Goal: Task Accomplishment & Management: Manage account settings

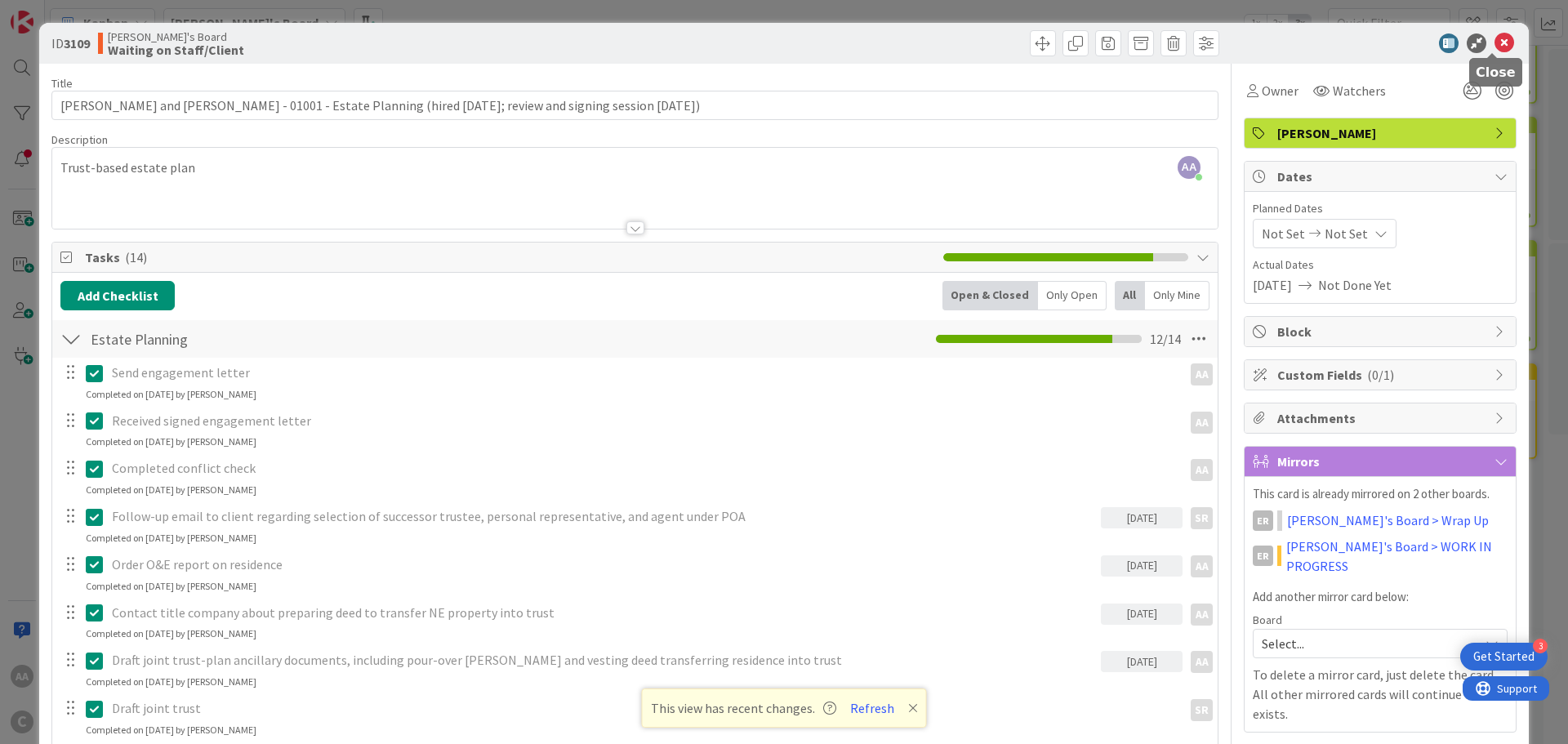
click at [1495, 45] on icon at bounding box center [1505, 43] width 19 height 19
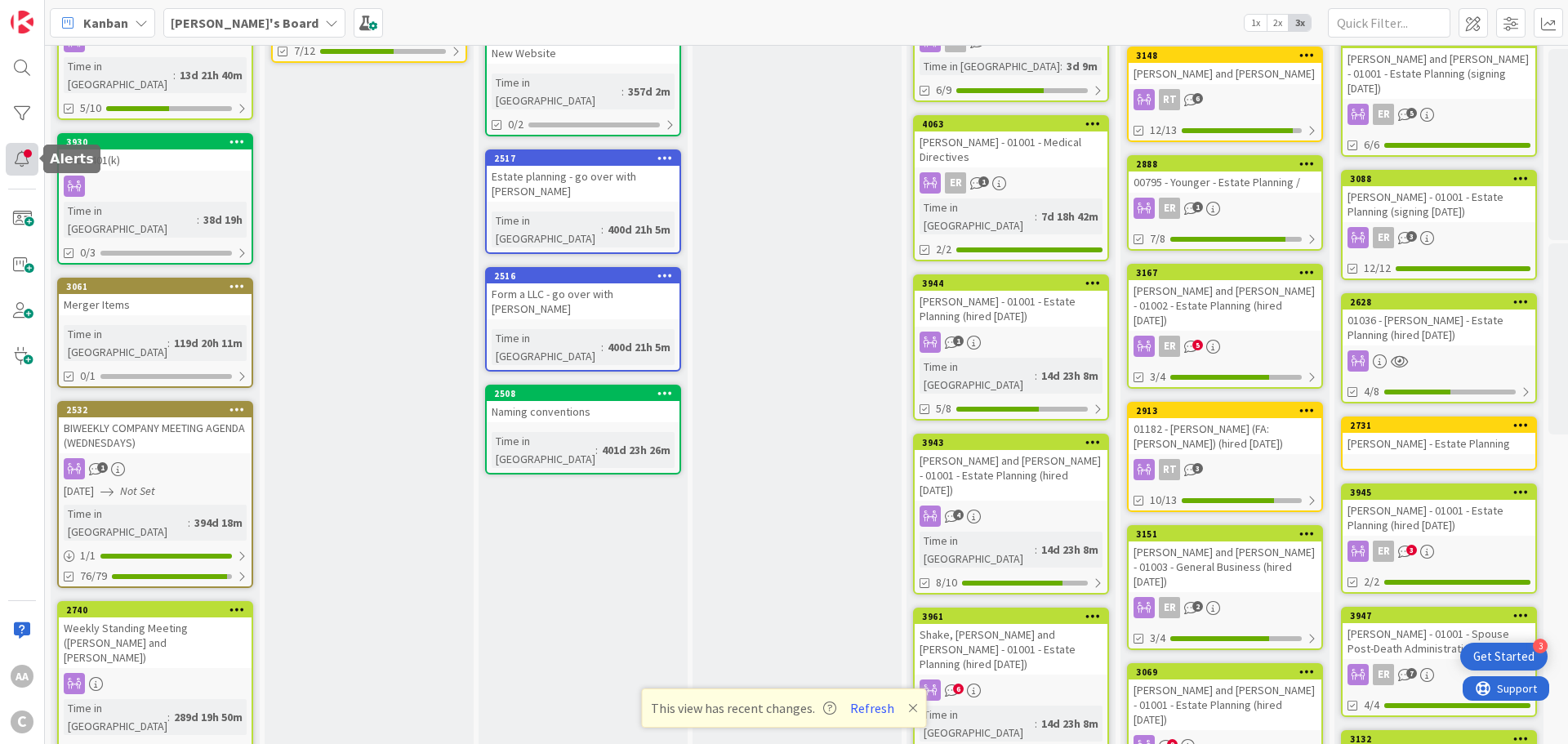
click at [24, 163] on div at bounding box center [21, 159] width 33 height 33
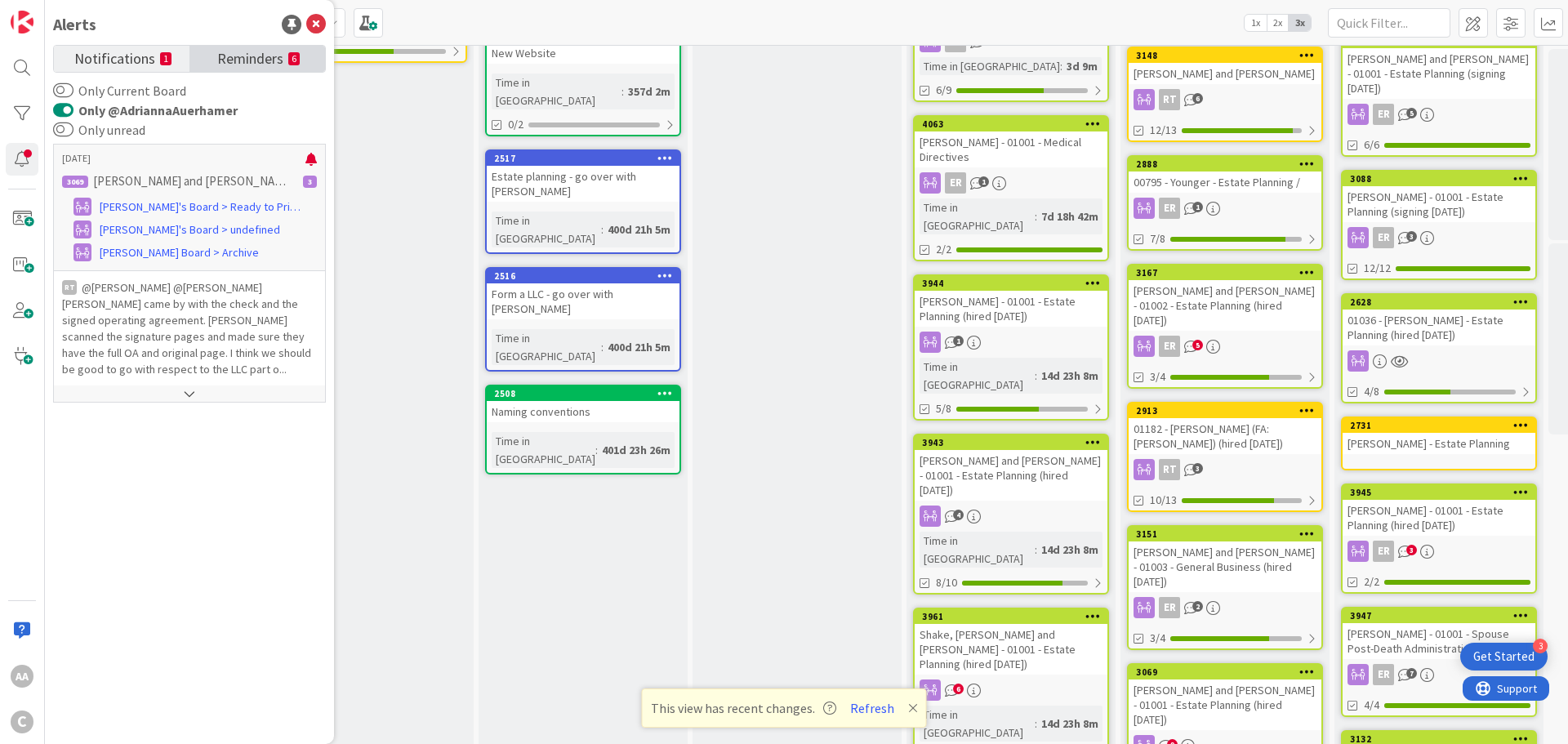
click at [279, 58] on span "Reminders" at bounding box center [250, 57] width 66 height 23
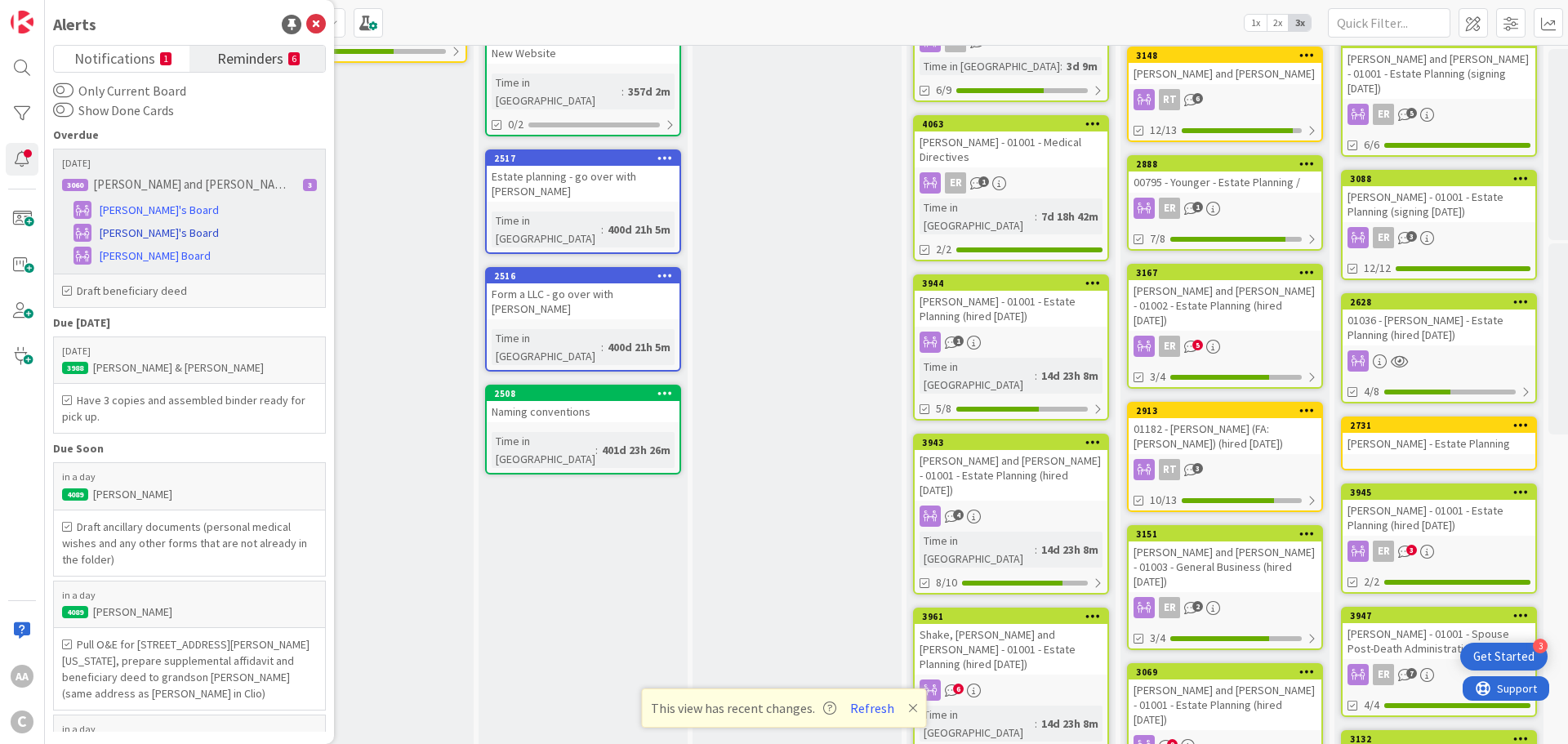
click at [140, 237] on span "[PERSON_NAME]'s Board" at bounding box center [159, 233] width 119 height 17
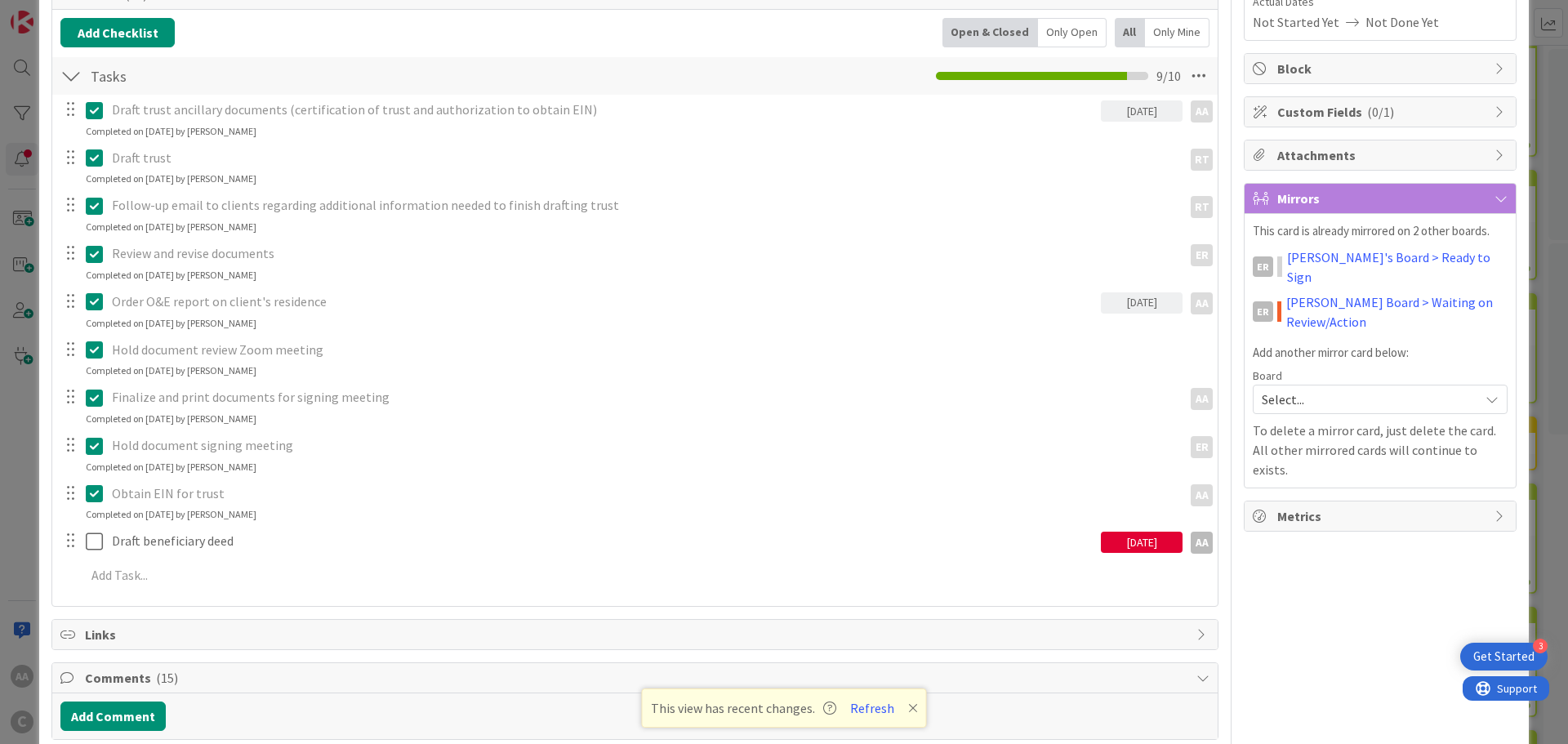
scroll to position [381, 0]
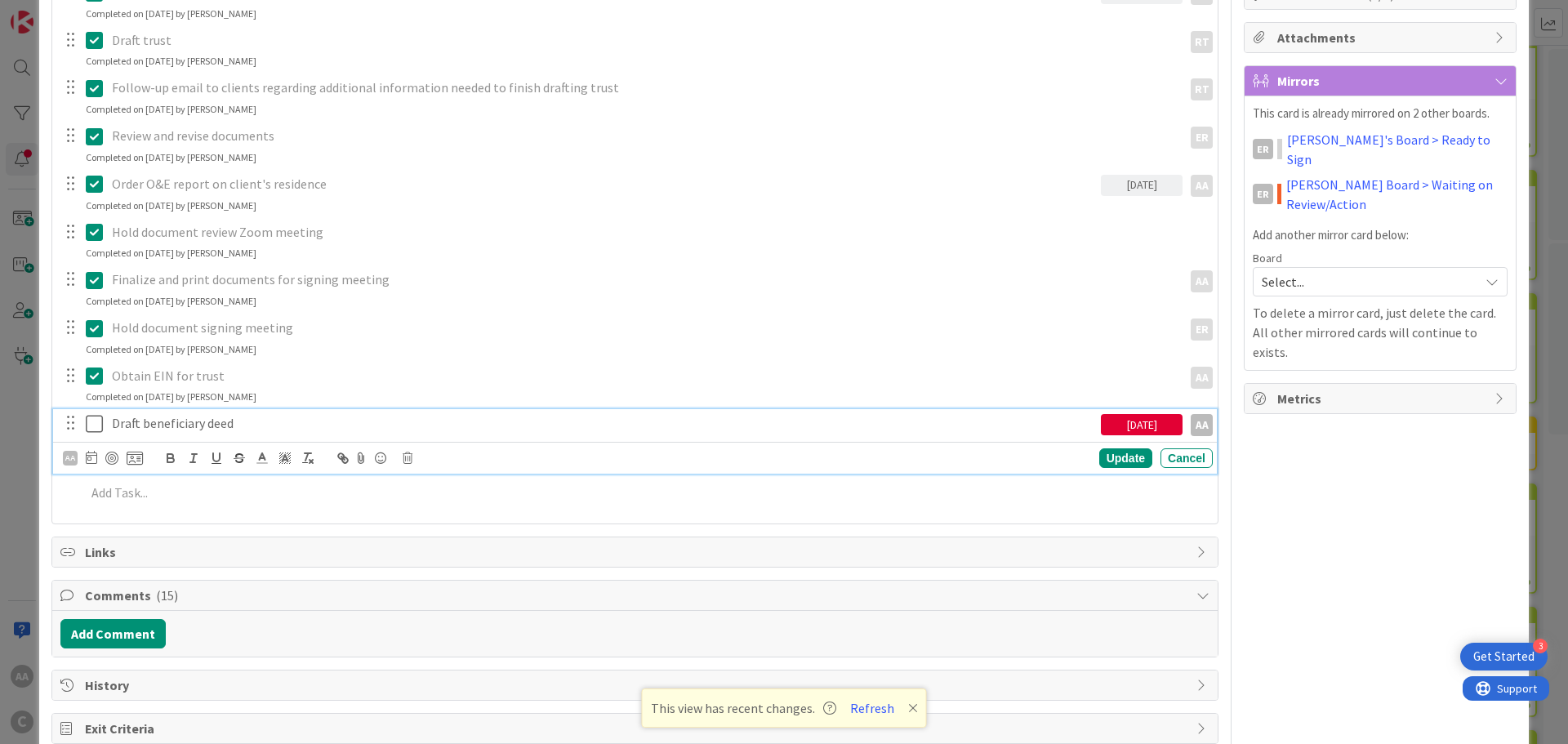
click at [91, 428] on icon at bounding box center [98, 424] width 25 height 19
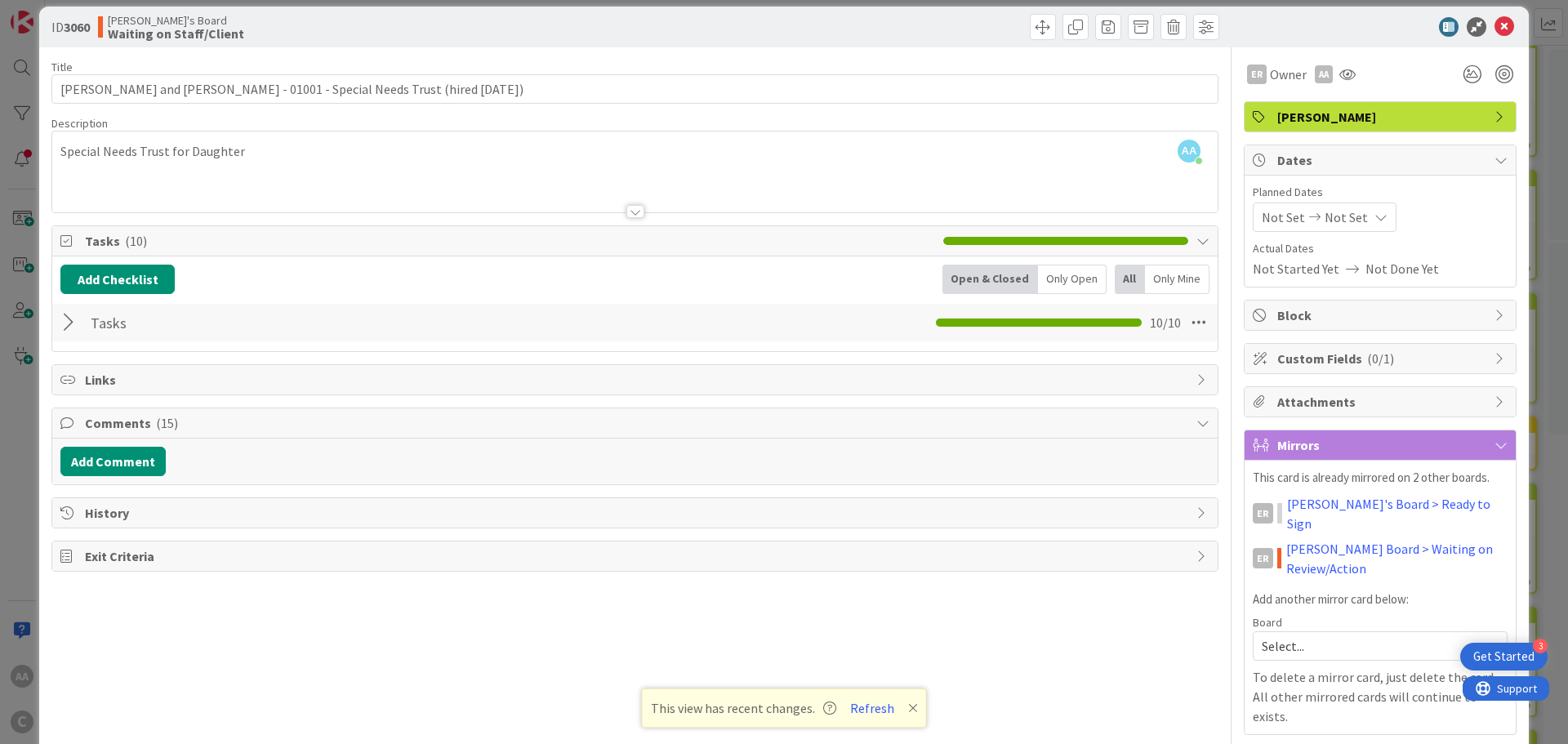
scroll to position [0, 0]
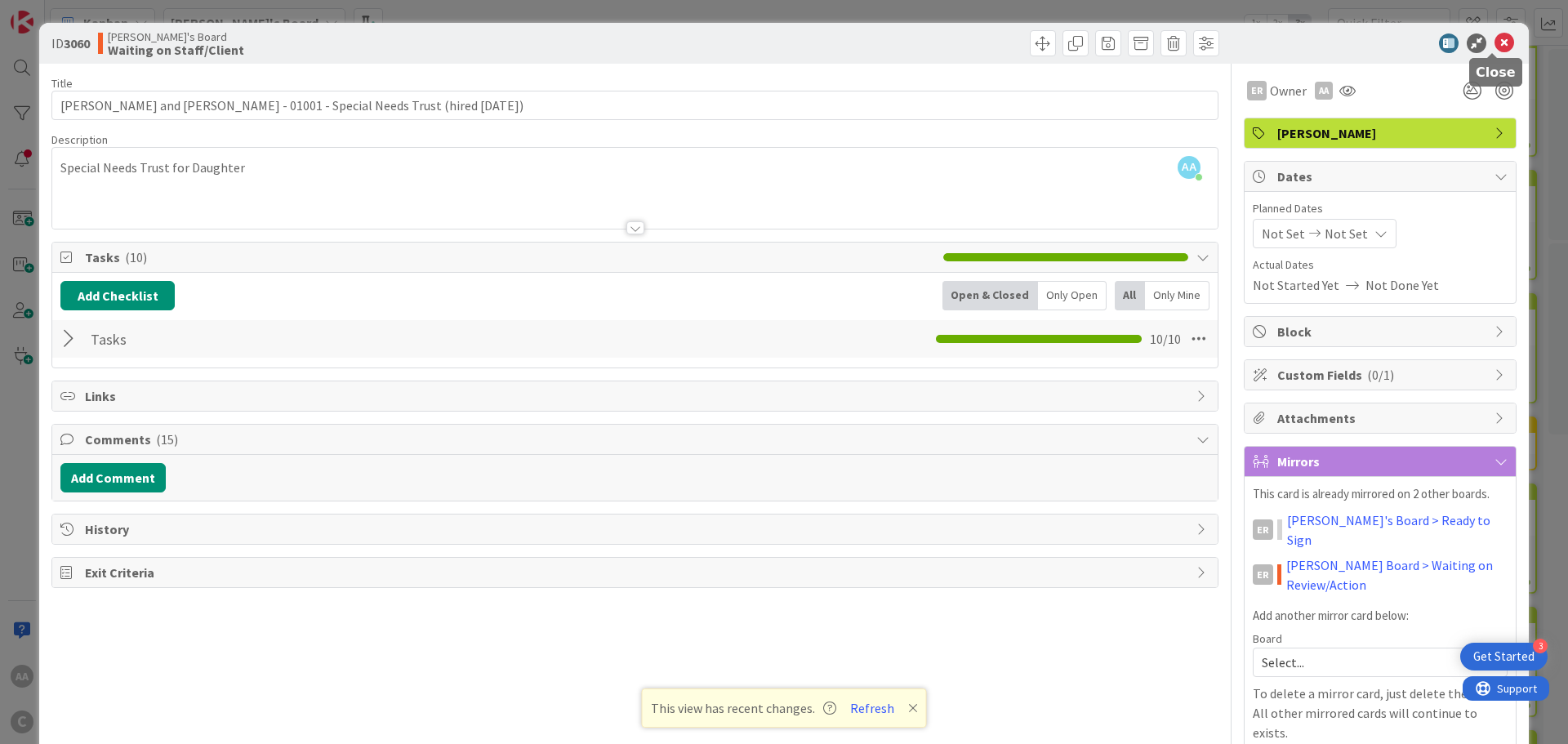
click at [1499, 42] on icon at bounding box center [1505, 43] width 19 height 19
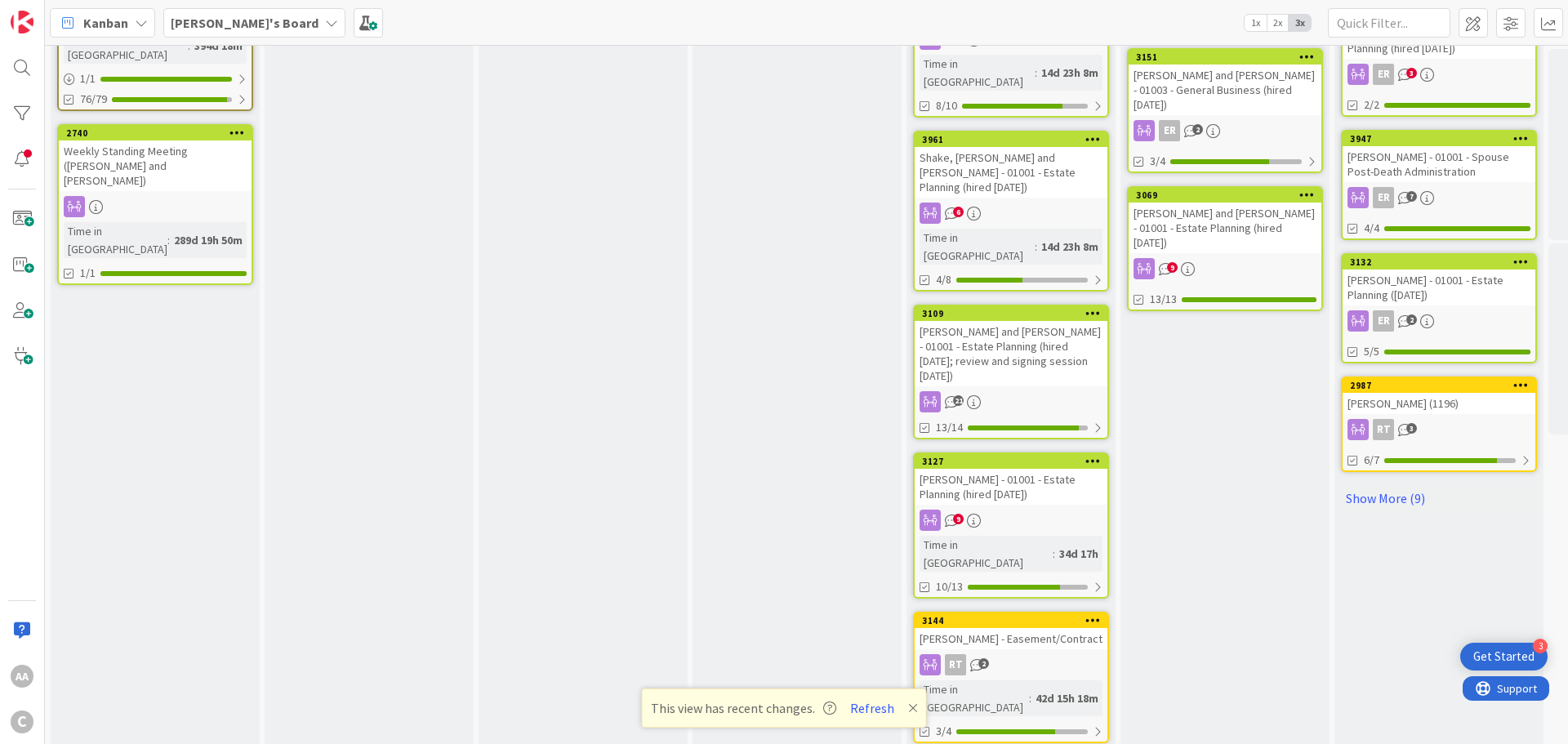
scroll to position [817, 0]
click at [1005, 320] on div "[PERSON_NAME] and [PERSON_NAME] - 01001 - Estate Planning (hired [DATE]; review…" at bounding box center [1011, 353] width 193 height 65
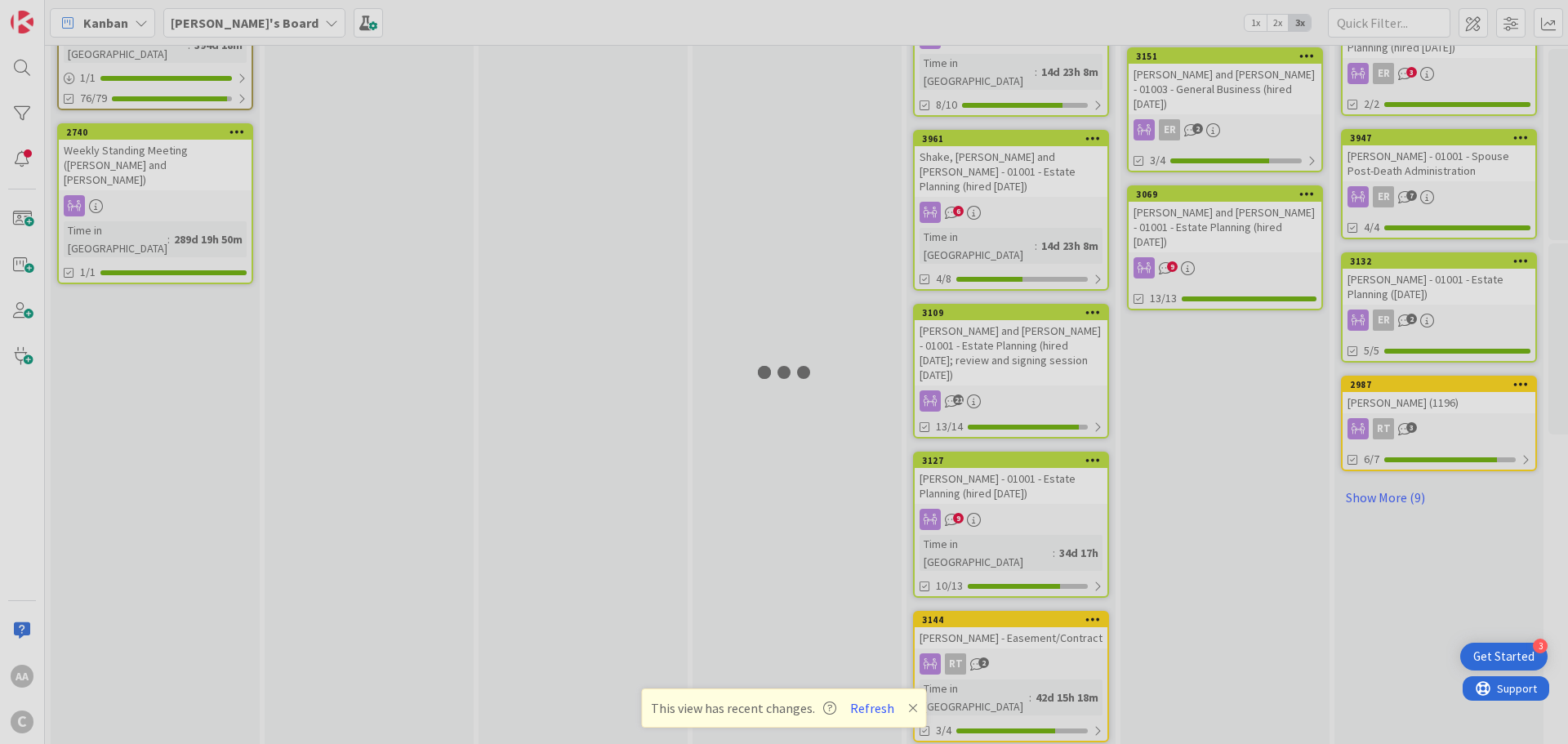
click at [1005, 218] on div at bounding box center [784, 372] width 1568 height 744
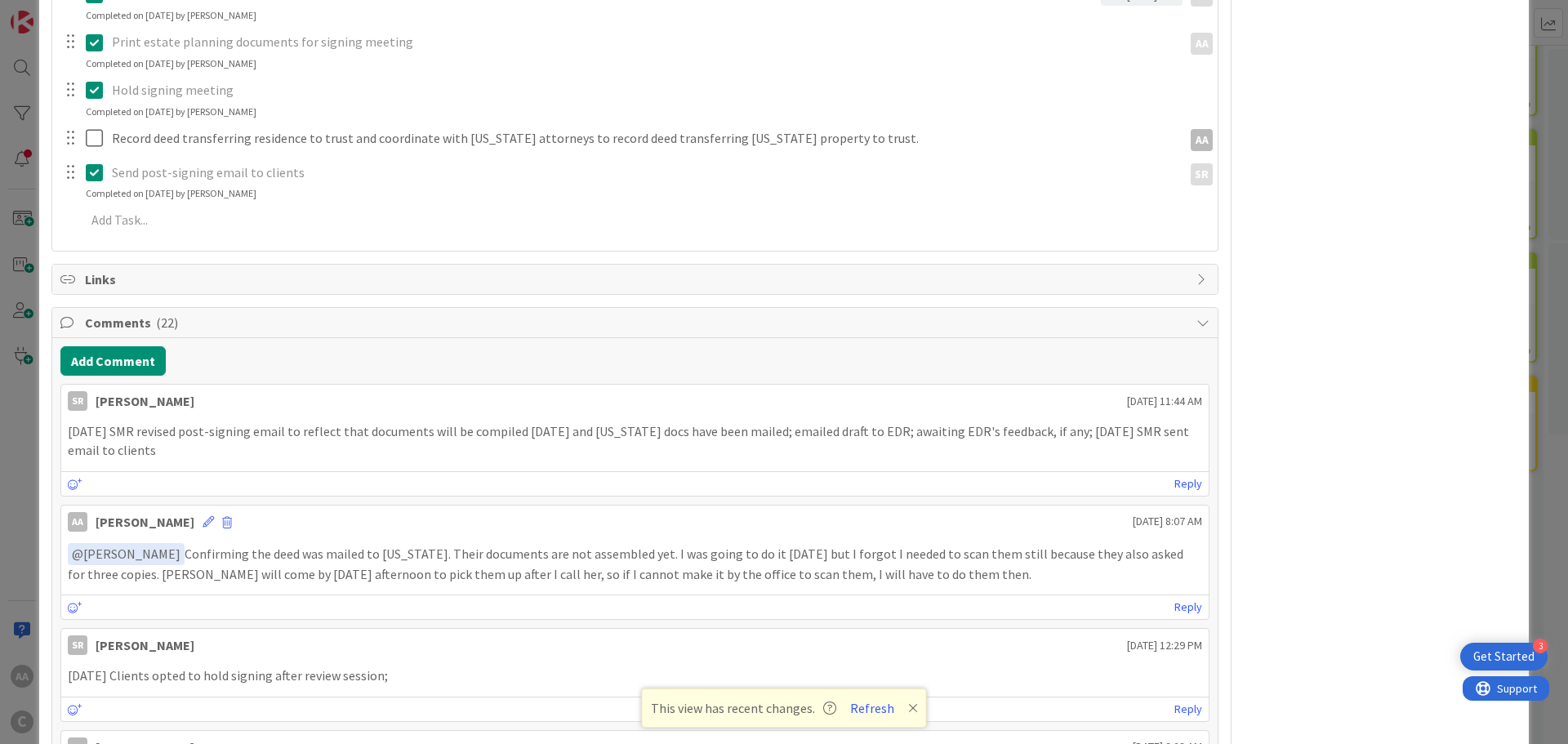
scroll to position [817, 0]
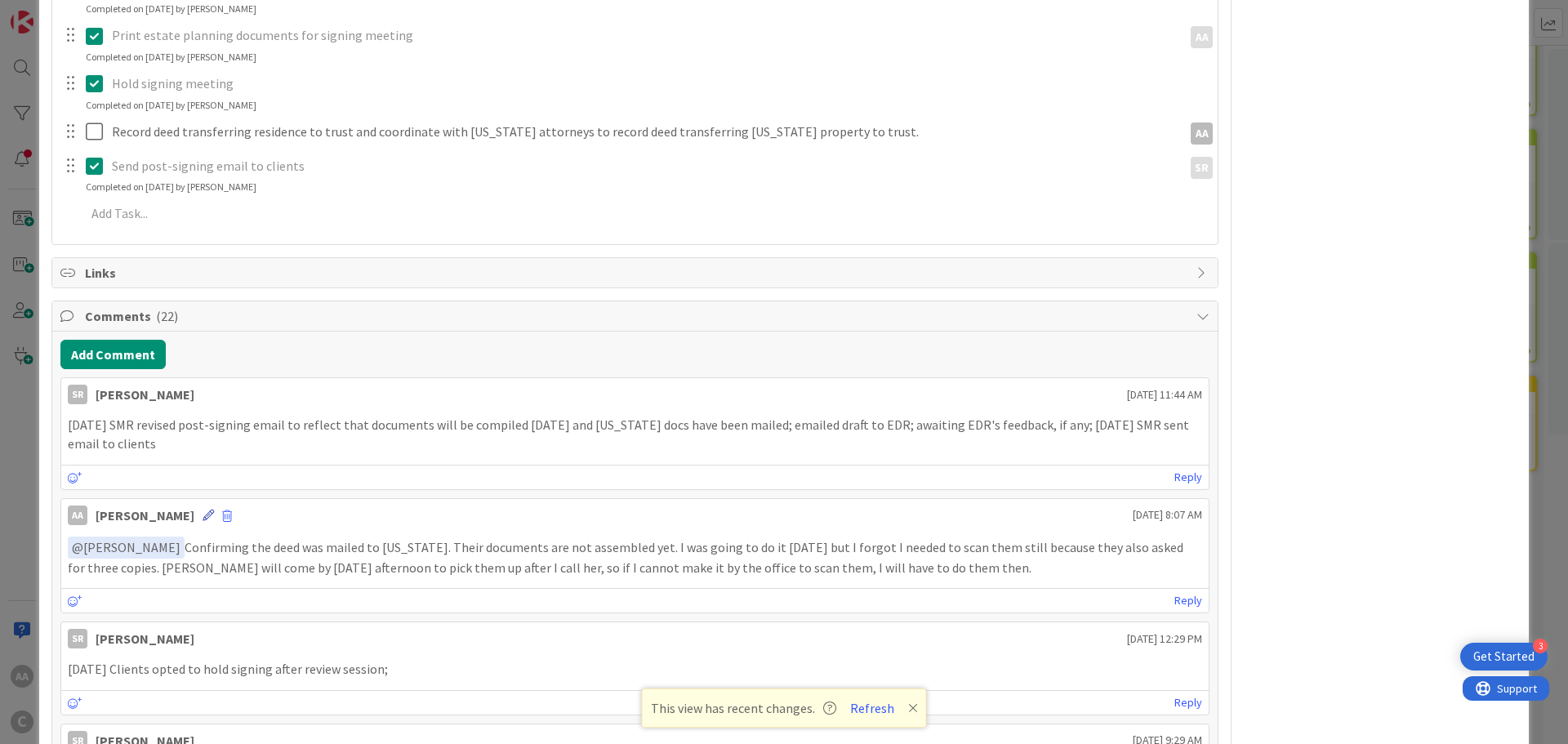
click at [214, 515] on icon at bounding box center [208, 515] width 11 height 11
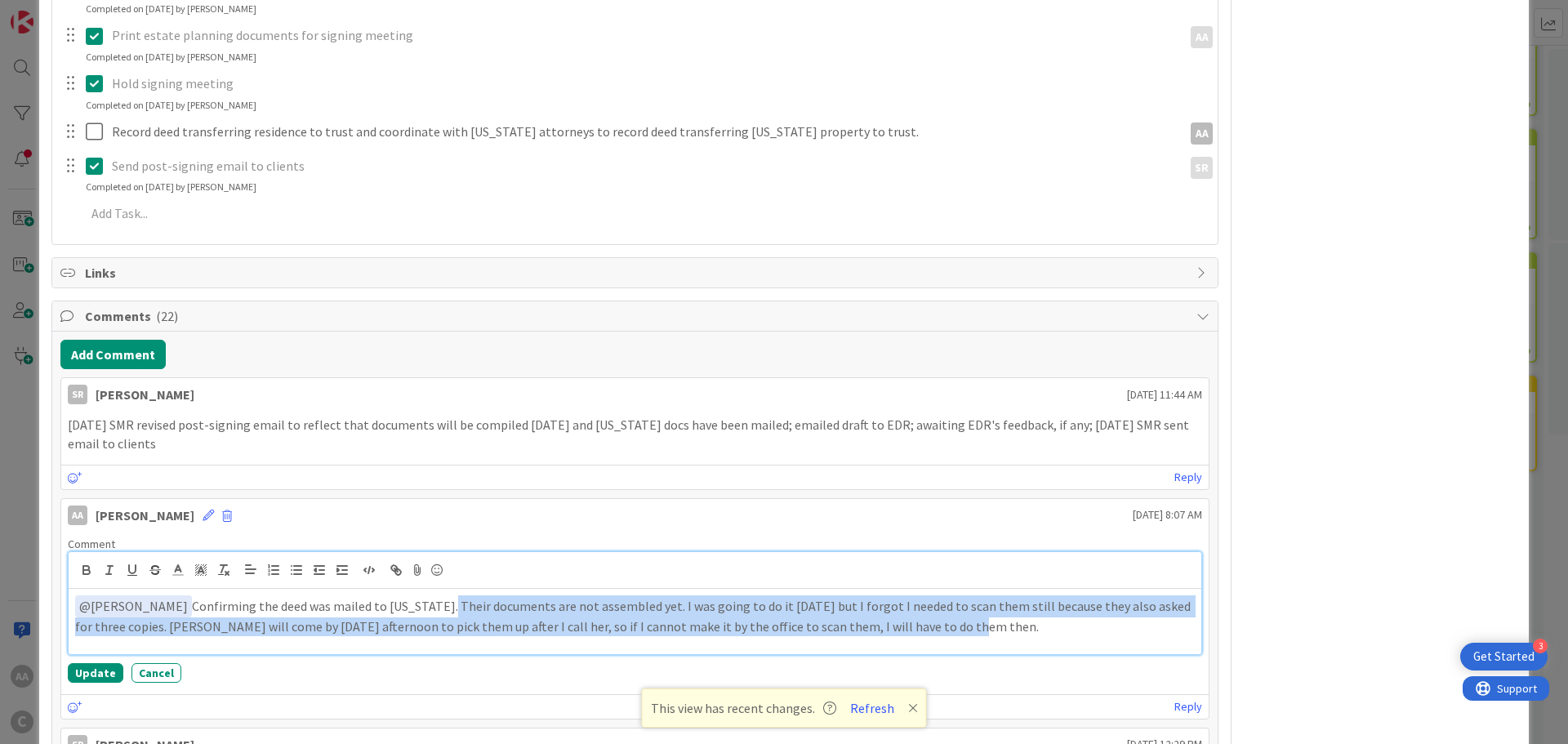
drag, startPoint x: 917, startPoint y: 630, endPoint x: 417, endPoint y: 609, distance: 500.4
click at [417, 609] on p "﻿ @ [PERSON_NAME] ﻿ Confirming the deed was mailed to [US_STATE]. Their documen…" at bounding box center [635, 615] width 1120 height 40
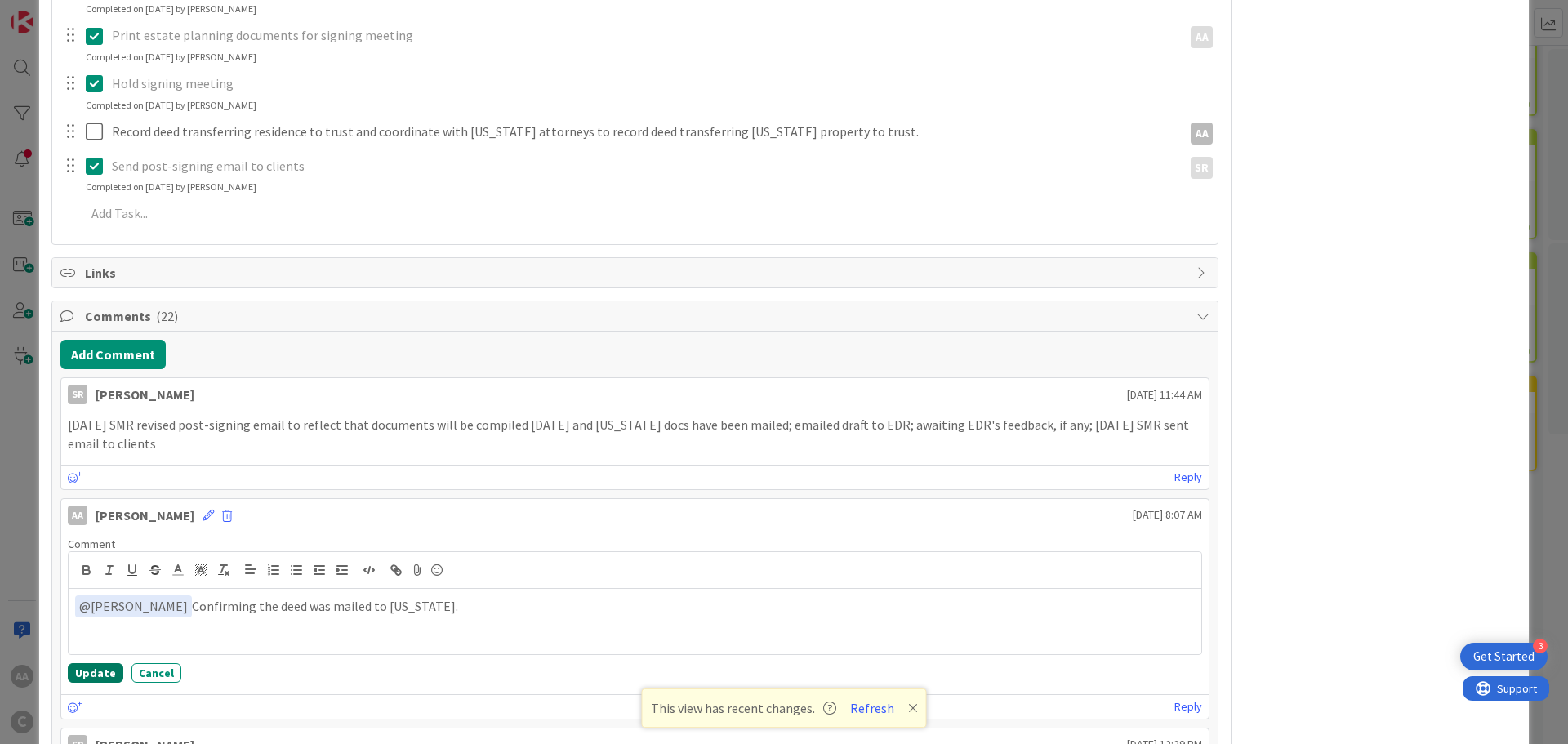
click at [99, 675] on button "Update" at bounding box center [95, 673] width 56 height 19
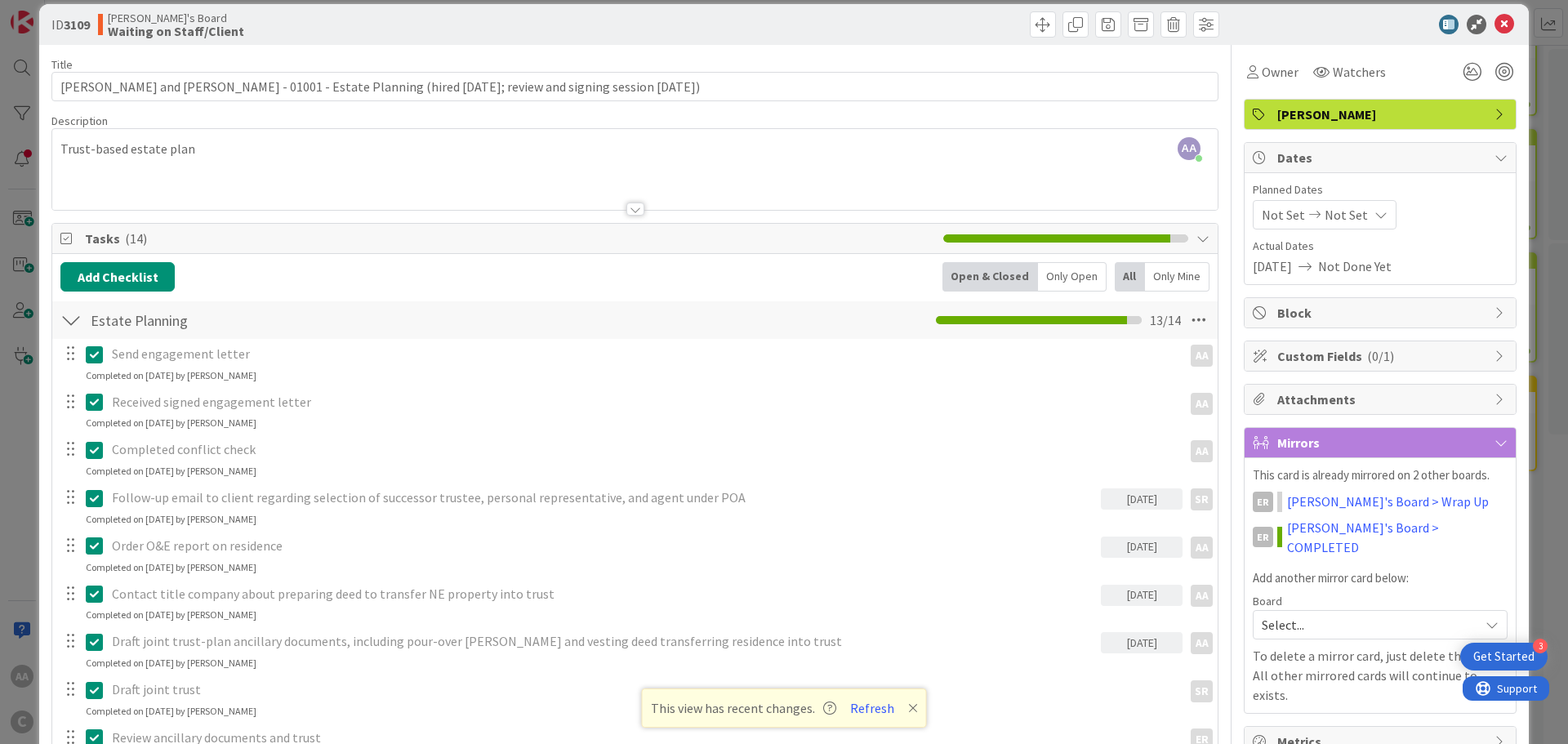
scroll to position [0, 0]
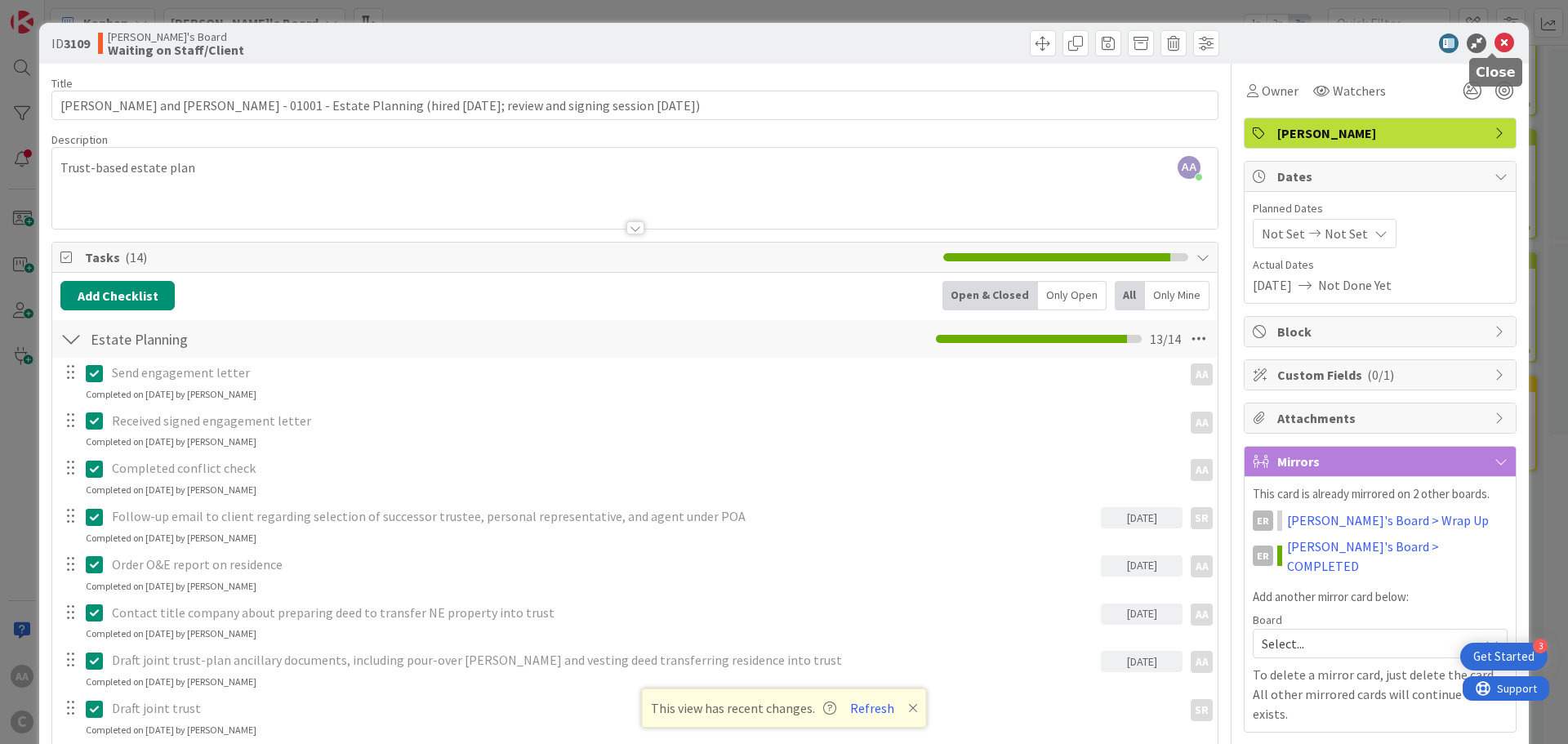
click at [1495, 45] on icon at bounding box center [1505, 43] width 19 height 19
